Goal: Information Seeking & Learning: Learn about a topic

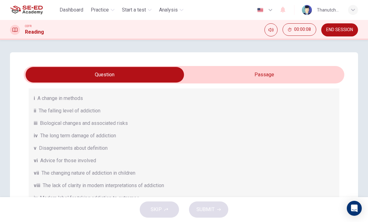
click at [288, 73] on input "checkbox" at bounding box center [104, 75] width 481 height 16
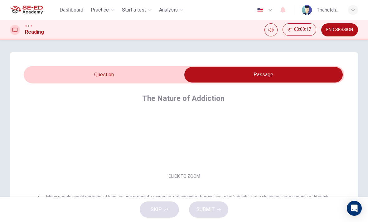
scroll to position [31, 0]
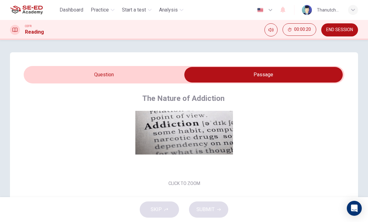
click at [204, 135] on button "Click to Zoom" at bounding box center [184, 134] width 54 height 15
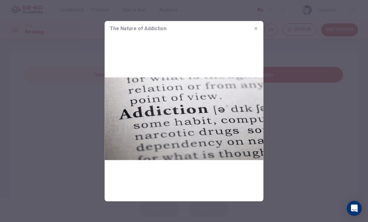
click at [276, 118] on div at bounding box center [184, 111] width 368 height 222
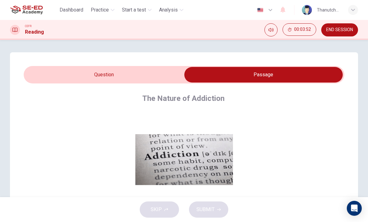
scroll to position [0, 0]
click at [152, 70] on input "checkbox" at bounding box center [263, 75] width 481 height 16
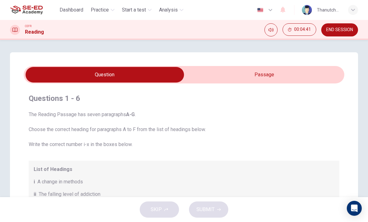
click at [292, 71] on input "checkbox" at bounding box center [104, 75] width 481 height 16
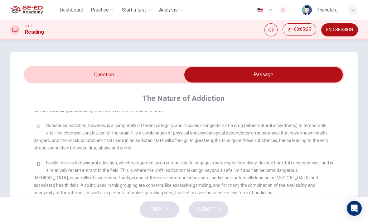
click at [162, 75] on input "checkbox" at bounding box center [263, 75] width 481 height 16
checkbox input "false"
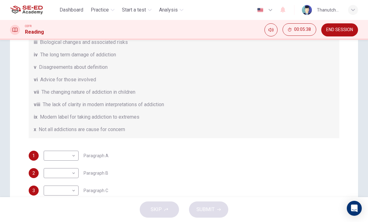
scroll to position [83, 0]
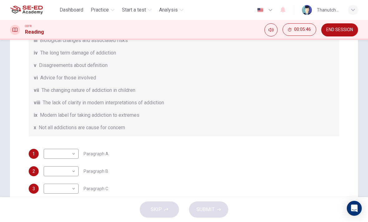
click at [75, 189] on body "This site uses cookies, as explained in our Privacy Policy . If you agree to th…" at bounding box center [184, 111] width 368 height 222
click at [53, 211] on li "x" at bounding box center [61, 212] width 35 height 10
type input "x"
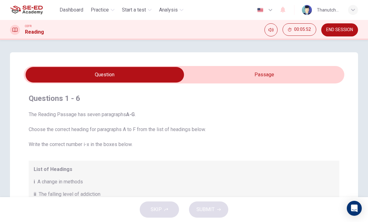
scroll to position [0, 0]
click at [306, 73] on input "checkbox" at bounding box center [104, 75] width 481 height 16
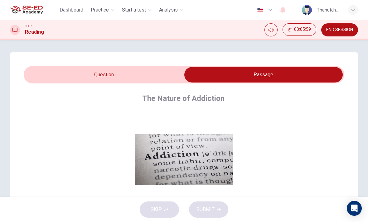
click at [154, 72] on input "checkbox" at bounding box center [263, 75] width 481 height 16
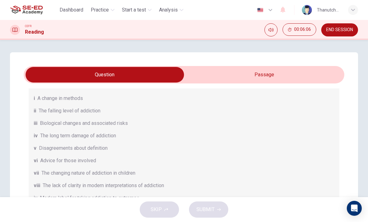
click at [322, 74] on input "checkbox" at bounding box center [104, 75] width 481 height 16
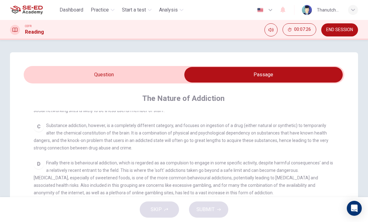
click at [152, 75] on input "checkbox" at bounding box center [263, 75] width 481 height 16
checkbox input "false"
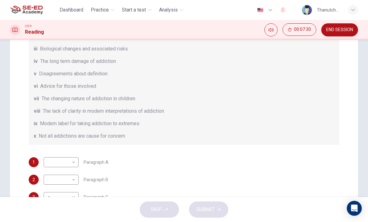
scroll to position [76, 0]
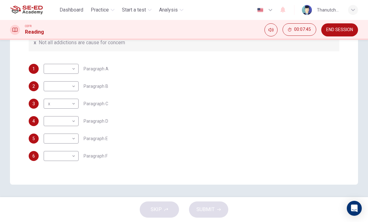
click at [340, 68] on div "Questions 1 - 6 The Reading Passage has seven paragraphs A-G . Choose the corre…" at bounding box center [184, 1] width 321 height 329
click at [73, 150] on body "This site uses cookies, as explained in our Privacy Policy . If you agree to th…" at bounding box center [184, 111] width 368 height 222
click at [58, 211] on li "x" at bounding box center [61, 212] width 35 height 10
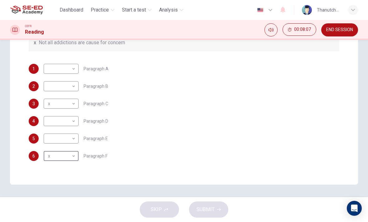
click at [70, 158] on body "This site uses cookies, as explained in our Privacy Policy . If you agree to th…" at bounding box center [184, 111] width 368 height 222
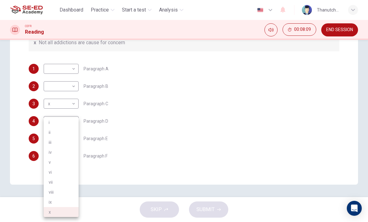
click at [61, 173] on li "vi" at bounding box center [61, 173] width 35 height 10
type input "vi"
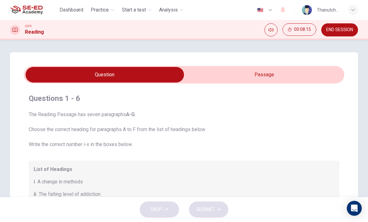
scroll to position [0, 0]
click at [278, 72] on input "checkbox" at bounding box center [104, 75] width 481 height 16
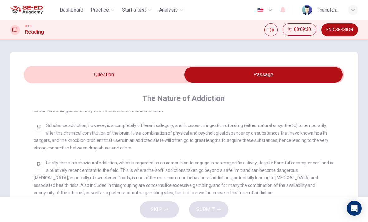
click at [144, 72] on input "checkbox" at bounding box center [263, 75] width 481 height 16
checkbox input "false"
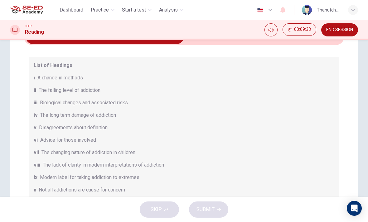
scroll to position [53, 0]
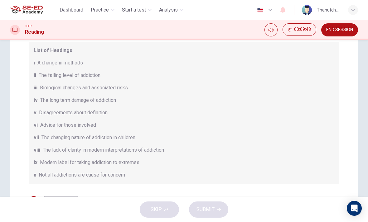
click at [356, 89] on div "Questions 1 - 6 The Reading Passage has seven paragraphs A-G . Choose the corre…" at bounding box center [184, 149] width 348 height 301
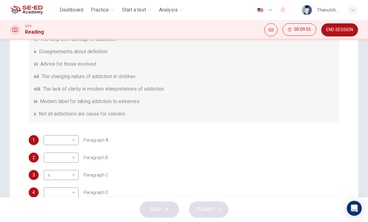
scroll to position [84, 0]
click at [74, 192] on body "This site uses cookies, as explained in our Privacy Policy . If you agree to th…" at bounding box center [184, 111] width 368 height 222
click at [57, 181] on li "vii" at bounding box center [61, 183] width 35 height 10
type input "vii"
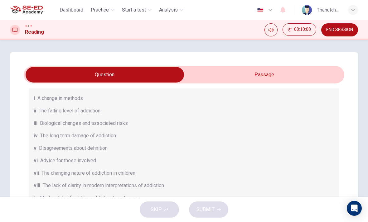
scroll to position [0, 0]
click at [289, 72] on input "checkbox" at bounding box center [104, 75] width 481 height 16
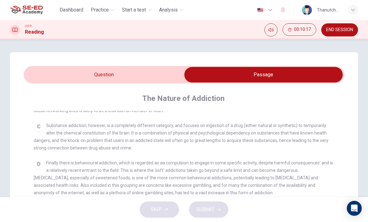
click at [147, 75] on input "checkbox" at bounding box center [263, 75] width 481 height 16
checkbox input "false"
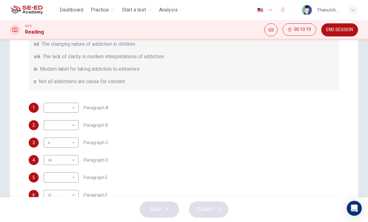
scroll to position [133, 0]
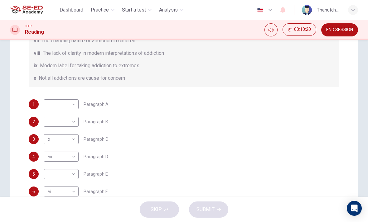
click at [73, 175] on body "This site uses cookies, as explained in our Privacy Policy . If you agree to th…" at bounding box center [184, 111] width 368 height 222
click at [63, 181] on li "vii" at bounding box center [61, 183] width 35 height 10
type input "vii"
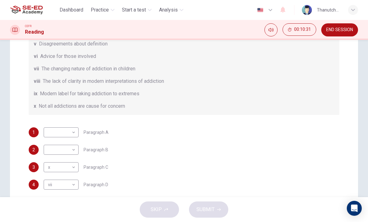
scroll to position [64, 0]
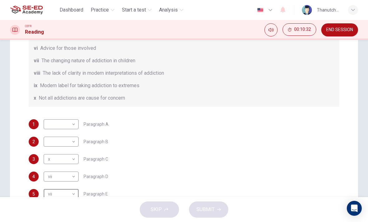
click at [74, 178] on body "This site uses cookies, as explained in our Privacy Policy . If you agree to th…" at bounding box center [184, 111] width 368 height 222
click at [69, 133] on li "ii" at bounding box center [61, 133] width 35 height 10
type input "ii"
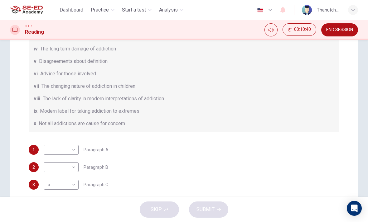
scroll to position [86, 0]
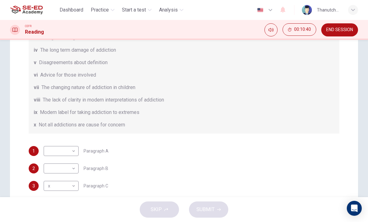
click at [273, 82] on div "List of Headings i A change in methods ii The falling level of addiction iii Bi…" at bounding box center [184, 63] width 311 height 142
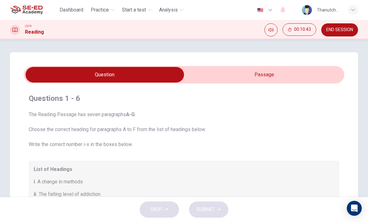
scroll to position [0, 0]
click at [250, 76] on input "checkbox" at bounding box center [104, 75] width 481 height 16
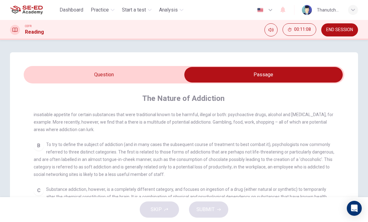
click at [150, 72] on input "checkbox" at bounding box center [263, 75] width 481 height 16
checkbox input "false"
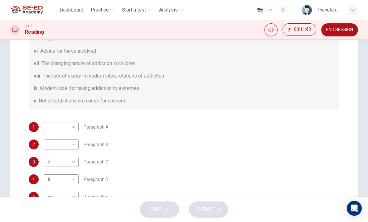
scroll to position [84, 0]
click at [71, 145] on body "This site uses cookies, as explained in our Privacy Policy . If you agree to th…" at bounding box center [184, 111] width 368 height 222
click at [69, 123] on li "i" at bounding box center [61, 123] width 35 height 10
type input "i"
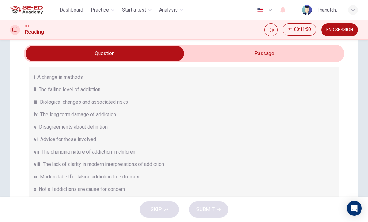
scroll to position [22, 0]
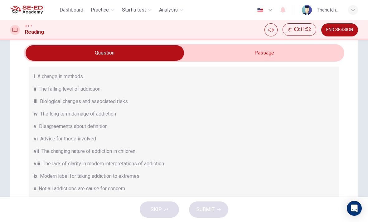
click at [271, 50] on input "checkbox" at bounding box center [104, 53] width 481 height 16
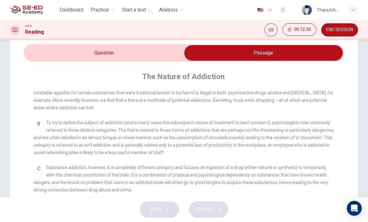
click at [167, 55] on input "checkbox" at bounding box center [263, 53] width 481 height 16
checkbox input "false"
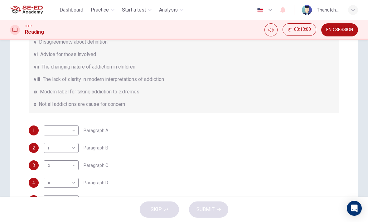
scroll to position [110, 0]
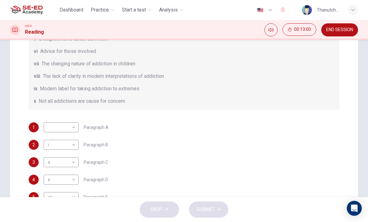
click at [69, 144] on body "This site uses cookies, as explained in our Privacy Policy . If you agree to th…" at bounding box center [184, 111] width 368 height 222
click at [67, 143] on li "iii" at bounding box center [61, 143] width 35 height 10
type input "iii"
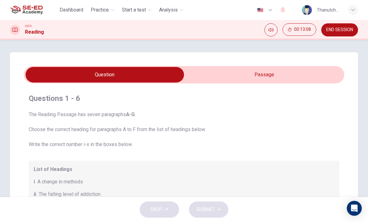
scroll to position [0, 0]
click at [231, 67] on input "checkbox" at bounding box center [104, 75] width 481 height 16
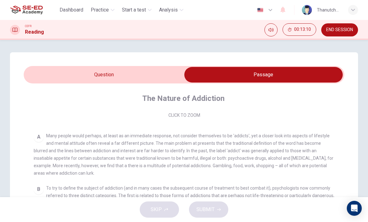
scroll to position [100, 0]
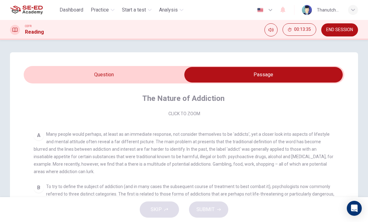
click at [146, 77] on input "checkbox" at bounding box center [263, 75] width 481 height 16
checkbox input "false"
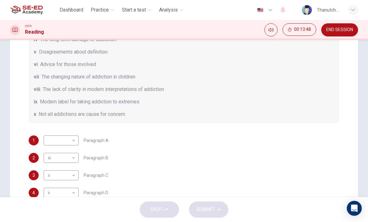
scroll to position [70, 0]
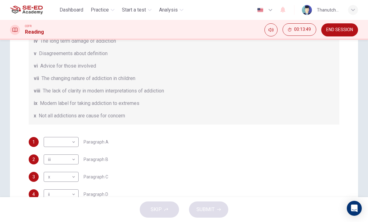
click at [71, 144] on body "This site uses cookies, as explained in our Privacy Policy . If you agree to th…" at bounding box center [184, 111] width 368 height 222
click at [57, 164] on li "v" at bounding box center [61, 163] width 35 height 10
type input "v"
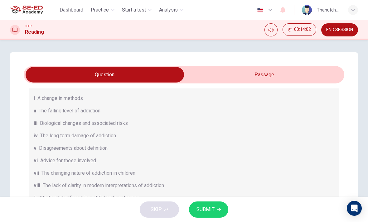
scroll to position [0, 0]
click at [256, 75] on input "checkbox" at bounding box center [104, 75] width 481 height 16
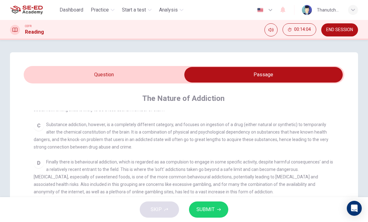
scroll to position [207, 0]
click at [212, 209] on span "SUBMIT" at bounding box center [206, 210] width 18 height 9
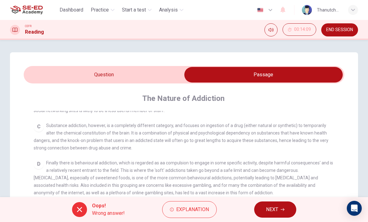
scroll to position [0, 0]
click at [149, 82] on input "checkbox" at bounding box center [263, 75] width 481 height 16
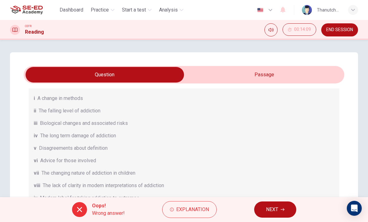
scroll to position [0, 0]
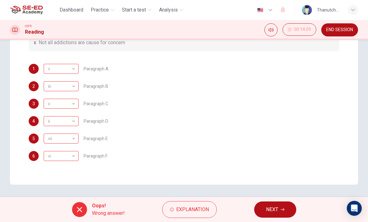
click at [326, 99] on div "3 x x ​ Paragraph C" at bounding box center [184, 104] width 311 height 10
click at [197, 212] on span "Explanation" at bounding box center [192, 210] width 33 height 9
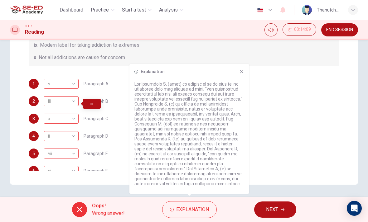
scroll to position [67, 0]
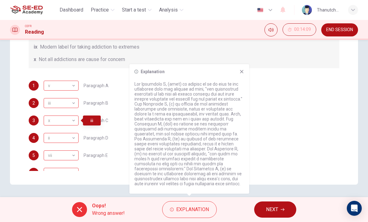
click at [71, 117] on div "x" at bounding box center [60, 121] width 33 height 18
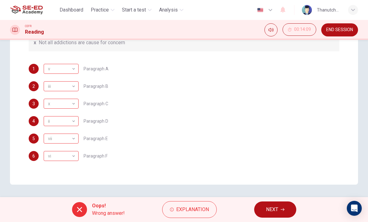
scroll to position [84, 0]
click at [185, 213] on span "Explanation" at bounding box center [192, 210] width 33 height 9
click at [103, 135] on div "vii vii ​ Paragraph E" at bounding box center [76, 139] width 64 height 10
click at [96, 156] on span "Paragraph F" at bounding box center [96, 156] width 24 height 4
click at [99, 123] on span "Paragraph D" at bounding box center [96, 121] width 25 height 4
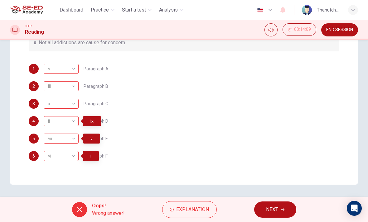
click at [99, 100] on div "x x ​ Paragraph C" at bounding box center [76, 104] width 65 height 10
click at [94, 85] on span "Paragraph B" at bounding box center [96, 86] width 25 height 4
click at [94, 85] on div "x" at bounding box center [91, 86] width 17 height 10
click at [90, 70] on span "Paragraph A" at bounding box center [96, 69] width 25 height 4
click at [90, 70] on div "viii" at bounding box center [93, 69] width 20 height 10
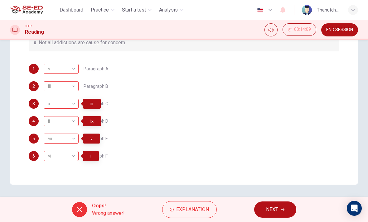
click at [96, 83] on div "iii iii ​ Paragraph B" at bounding box center [76, 86] width 65 height 10
click at [192, 210] on span "Explanation" at bounding box center [192, 210] width 33 height 9
click at [71, 70] on div "v" at bounding box center [60, 69] width 33 height 18
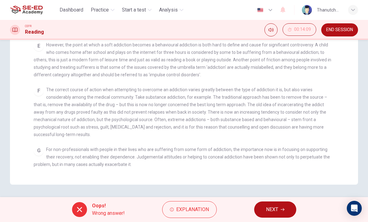
scroll to position [163, 0]
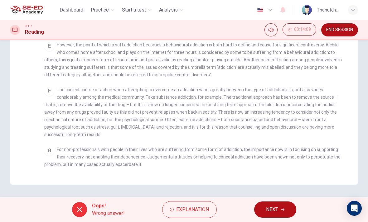
checkbox input "false"
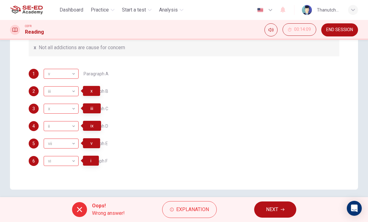
scroll to position [84, 0]
click at [196, 207] on span "Explanation" at bounding box center [192, 210] width 33 height 9
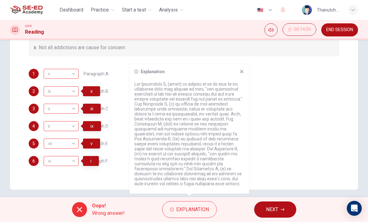
click at [243, 70] on icon at bounding box center [241, 71] width 3 height 3
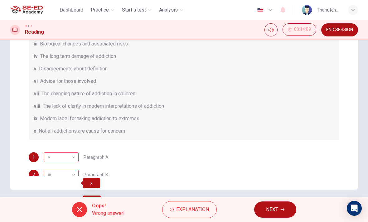
scroll to position [-15, 0]
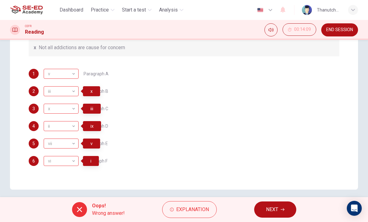
click at [195, 205] on button "Explanation" at bounding box center [189, 210] width 55 height 17
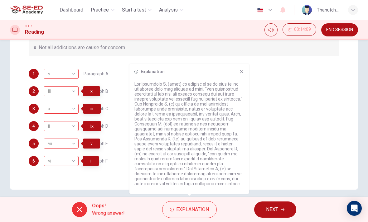
scroll to position [84, 0]
click at [241, 73] on icon at bounding box center [241, 71] width 5 height 5
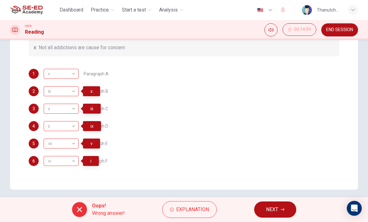
click at [266, 212] on button "NEXT" at bounding box center [275, 210] width 42 height 16
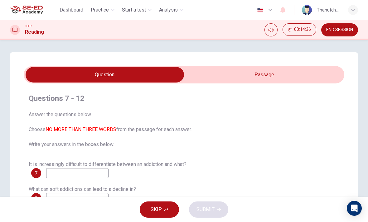
scroll to position [0, 0]
click at [277, 70] on input "checkbox" at bounding box center [104, 75] width 481 height 16
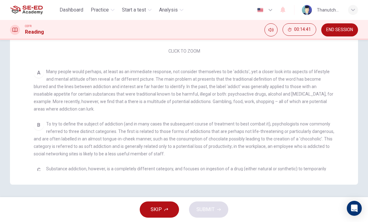
click at [338, 90] on div "CLICK TO ZOOM Click to Zoom A Many people would perhaps, at least as an immedia…" at bounding box center [188, 59] width 309 height 223
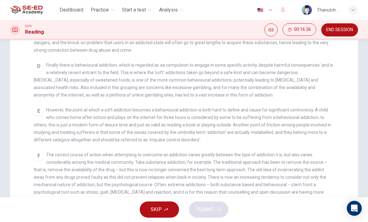
scroll to position [200, 0]
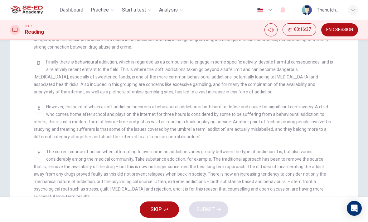
checkbox input "false"
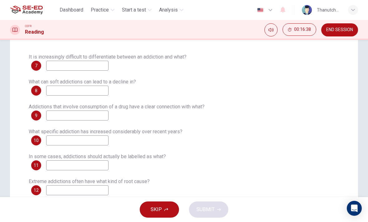
click at [98, 90] on input at bounding box center [77, 91] width 62 height 10
type input "Sweet food"
click at [100, 118] on input at bounding box center [77, 116] width 62 height 10
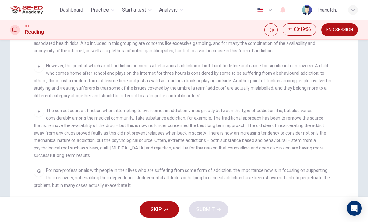
scroll to position [207, 0]
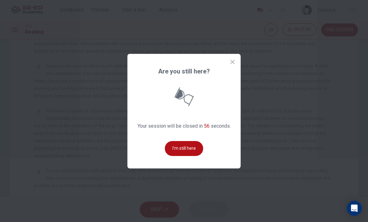
click at [189, 156] on button "I'm still here" at bounding box center [184, 148] width 38 height 15
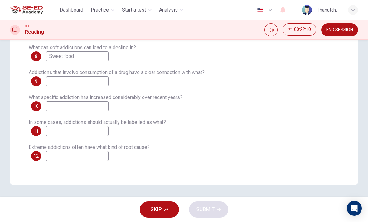
click at [86, 158] on input at bounding box center [77, 156] width 62 height 10
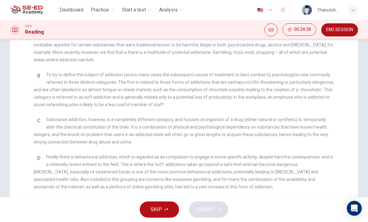
scroll to position [71, 0]
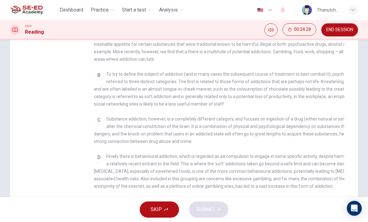
checkbox input "false"
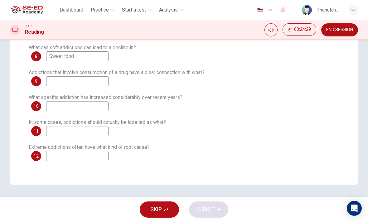
click at [86, 159] on input at bounding box center [77, 156] width 62 height 10
type input "Play internet"
click at [98, 133] on input at bounding box center [77, 131] width 62 height 10
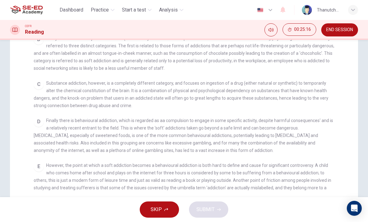
scroll to position [108, 0]
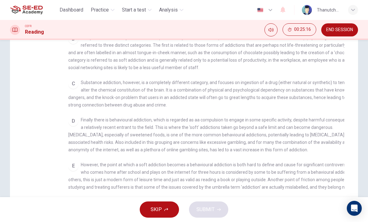
checkbox input "false"
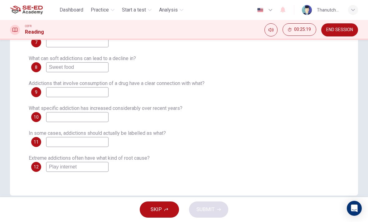
scroll to position [120, 0]
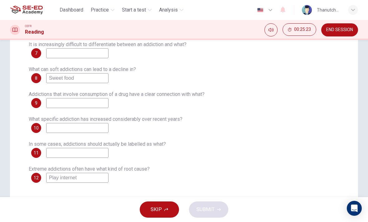
click at [163, 206] on button "SKIP" at bounding box center [159, 210] width 39 height 16
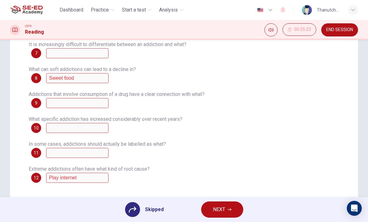
click at [224, 210] on span "NEXT" at bounding box center [219, 210] width 12 height 9
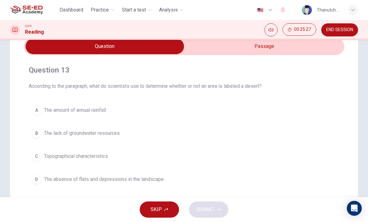
scroll to position [29, 0]
click at [299, 49] on input "checkbox" at bounding box center [104, 46] width 481 height 16
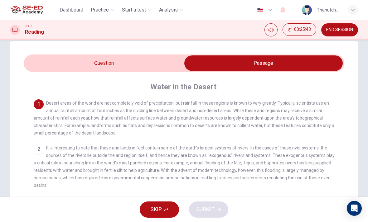
scroll to position [13, 0]
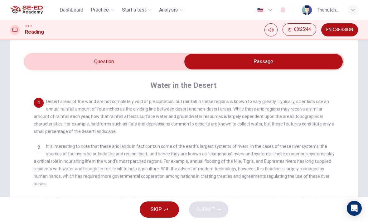
click at [161, 69] on input "checkbox" at bounding box center [263, 62] width 481 height 16
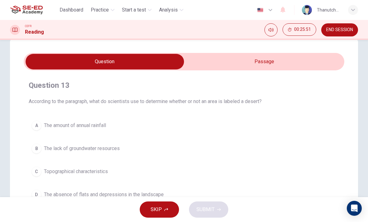
click at [308, 58] on input "checkbox" at bounding box center [104, 62] width 481 height 16
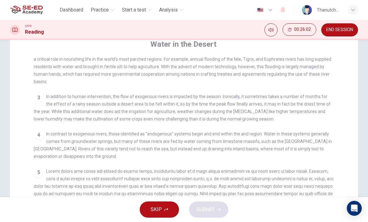
scroll to position [56, 0]
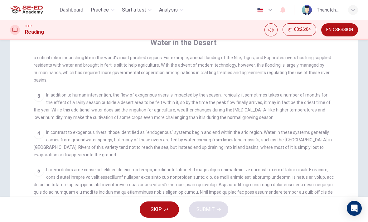
click at [315, 130] on span "In contrast to exogenous rivers, those identified as "endogenous" systems begin…" at bounding box center [183, 143] width 298 height 27
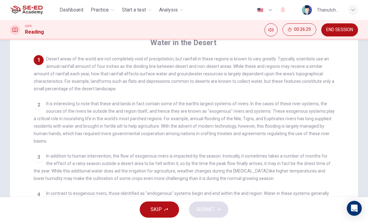
scroll to position [0, 0]
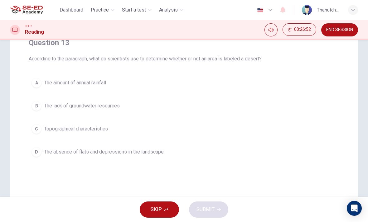
click at [37, 87] on div "A" at bounding box center [37, 83] width 10 height 10
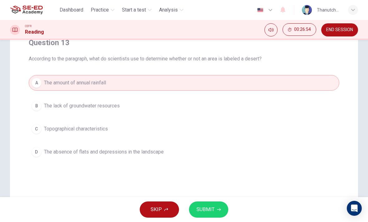
click at [216, 208] on button "SUBMIT" at bounding box center [208, 210] width 39 height 16
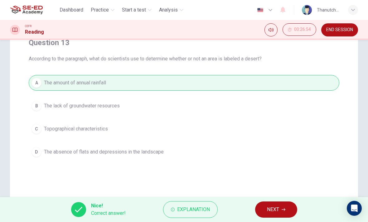
click at [275, 210] on span "NEXT" at bounding box center [273, 210] width 12 height 9
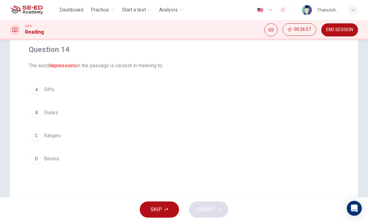
scroll to position [47, 0]
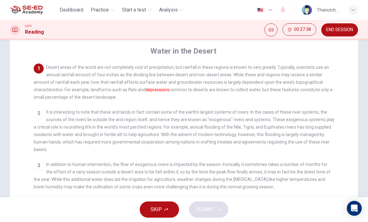
checkbox input "false"
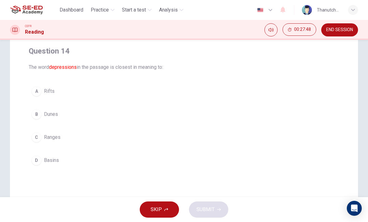
click at [42, 91] on button "A Rifts" at bounding box center [184, 92] width 311 height 16
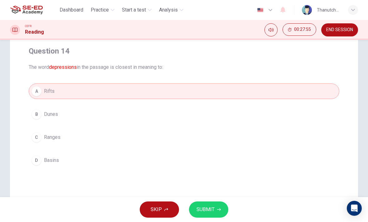
click at [207, 208] on span "SUBMIT" at bounding box center [206, 210] width 18 height 9
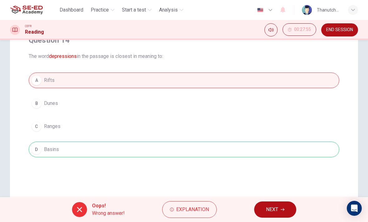
scroll to position [69, 0]
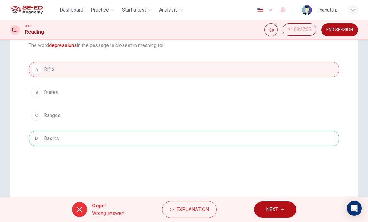
click at [160, 144] on div "A Rifts B Dunes C Ranges D Basins" at bounding box center [184, 104] width 311 height 85
click at [188, 211] on span "Explanation" at bounding box center [192, 210] width 33 height 9
click at [340, 32] on span "END SESSION" at bounding box center [339, 29] width 27 height 5
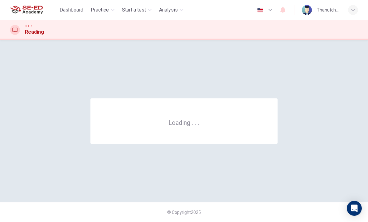
scroll to position [0, 0]
